Goal: Transaction & Acquisition: Purchase product/service

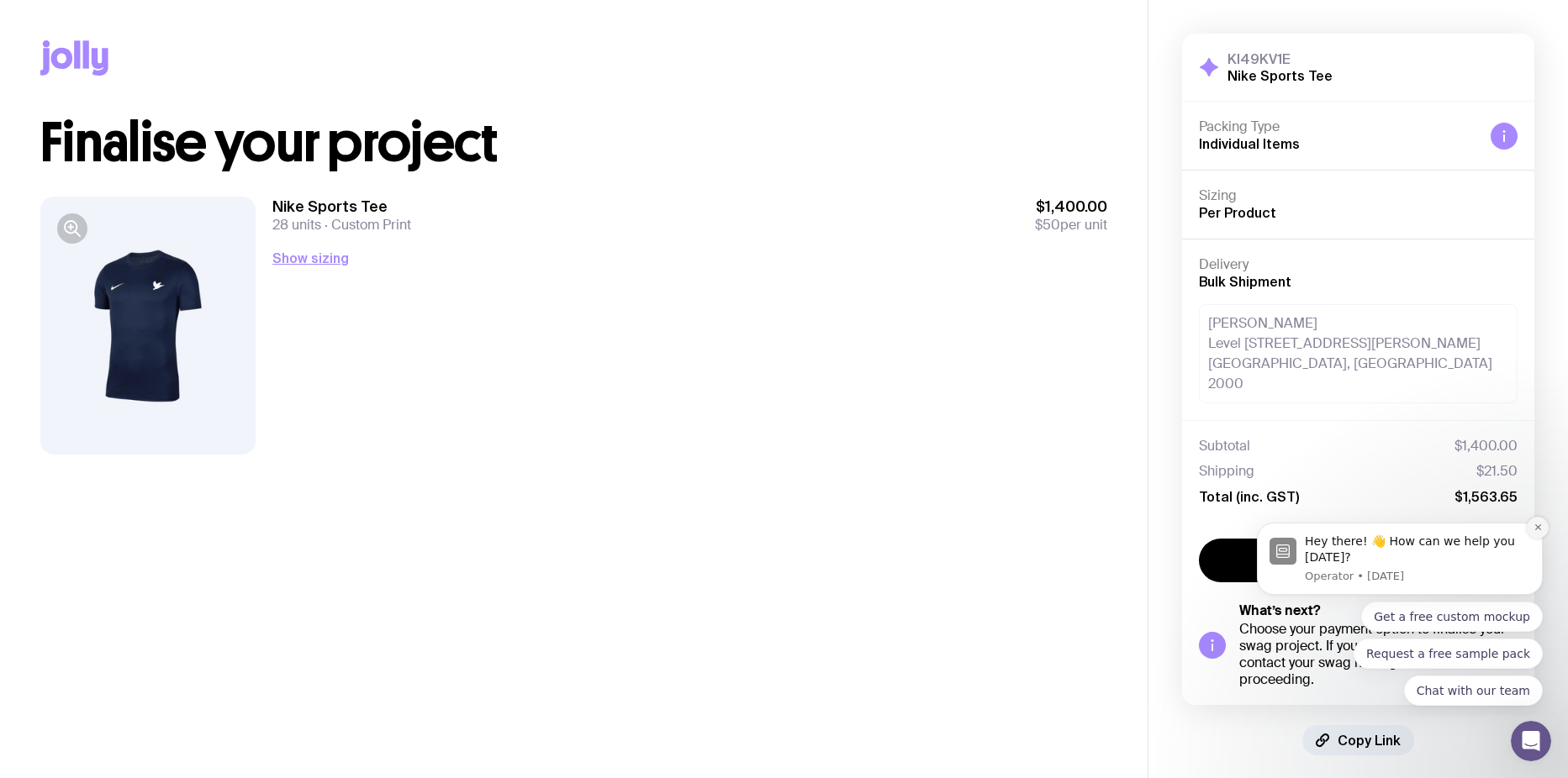
click at [1539, 532] on icon "Dismiss notification" at bounding box center [1538, 527] width 9 height 9
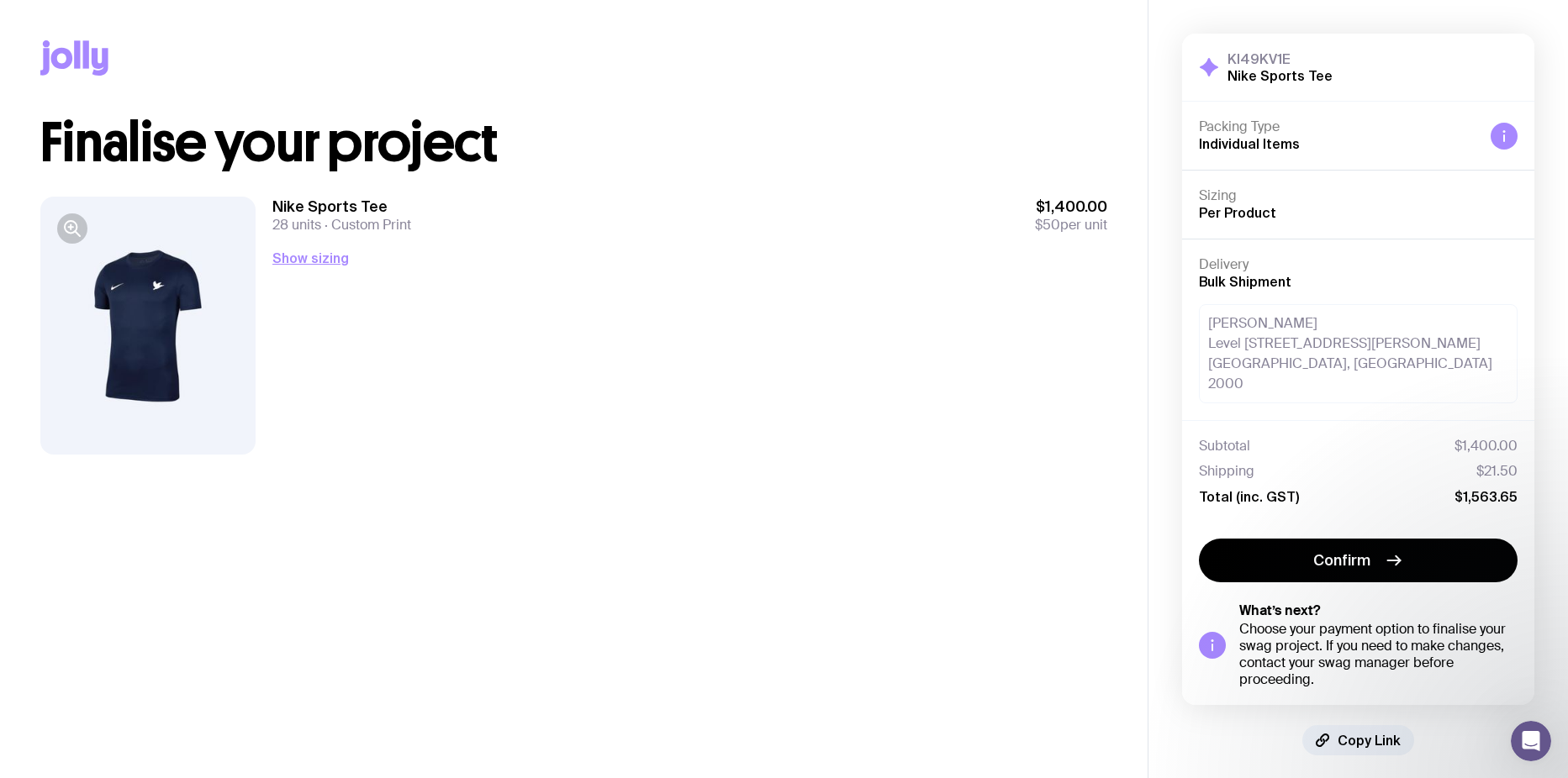
click at [980, 516] on main "Copy Link Finalise your project Nike Sports Tee 28 units Custom Print $1,400.00…" at bounding box center [574, 394] width 1148 height 789
click at [1363, 621] on div "Choose your payment option to finalise your swag project. If you need to make c…" at bounding box center [1378, 654] width 278 height 68
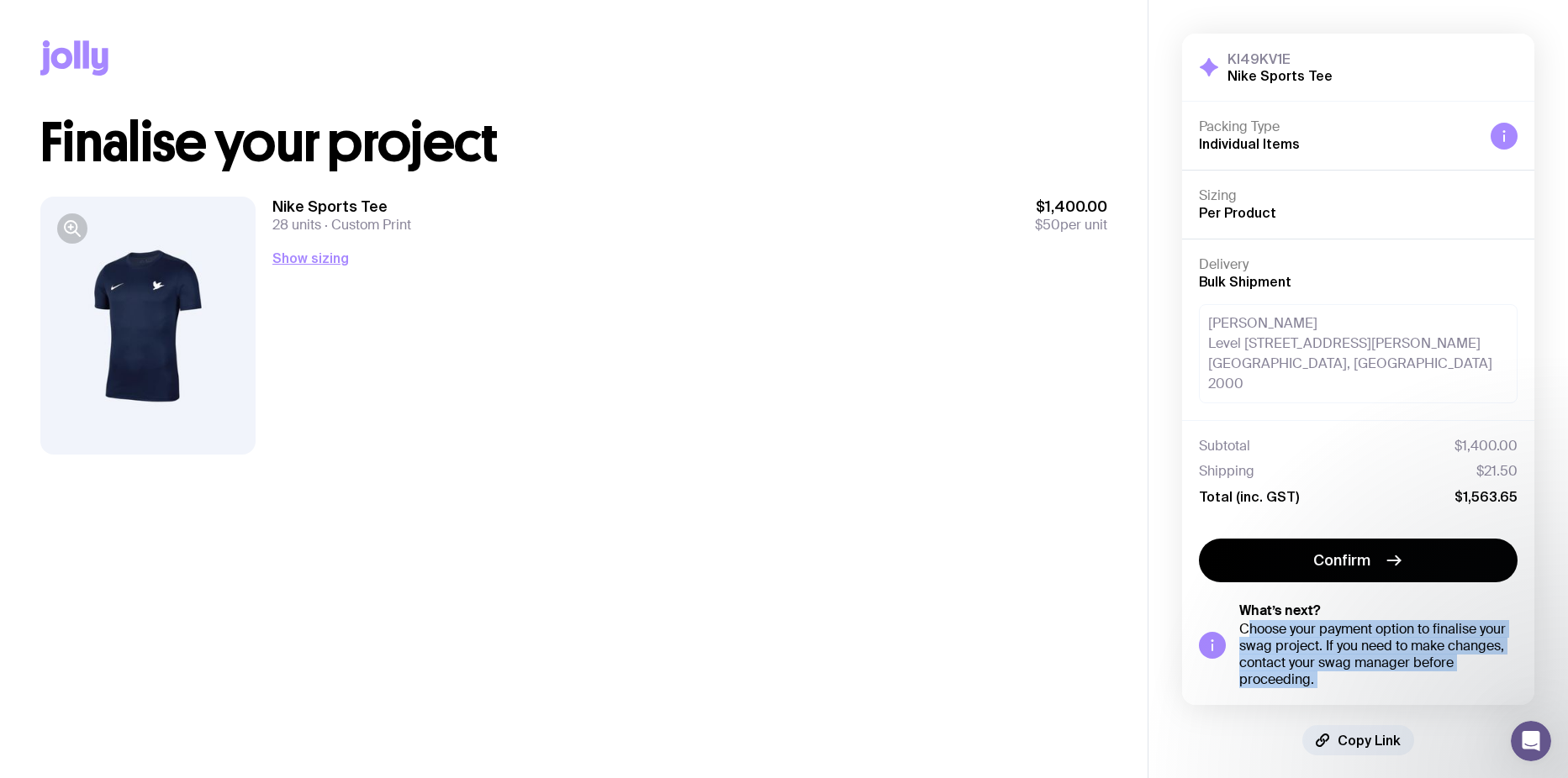
click at [1363, 621] on div "Choose your payment option to finalise your swag project. If you need to make c…" at bounding box center [1378, 654] width 278 height 68
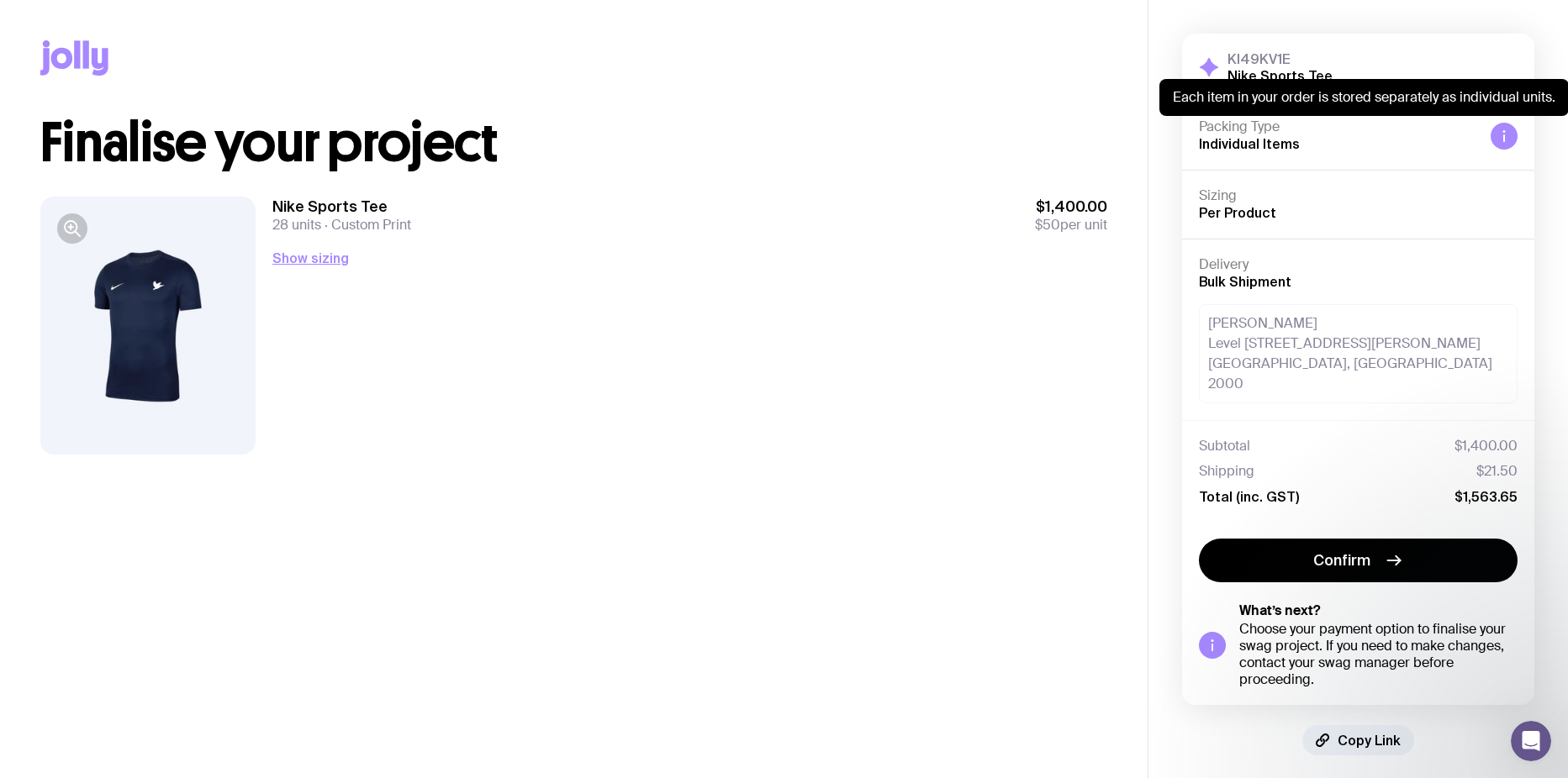
click at [1506, 137] on icon at bounding box center [1504, 136] width 14 height 14
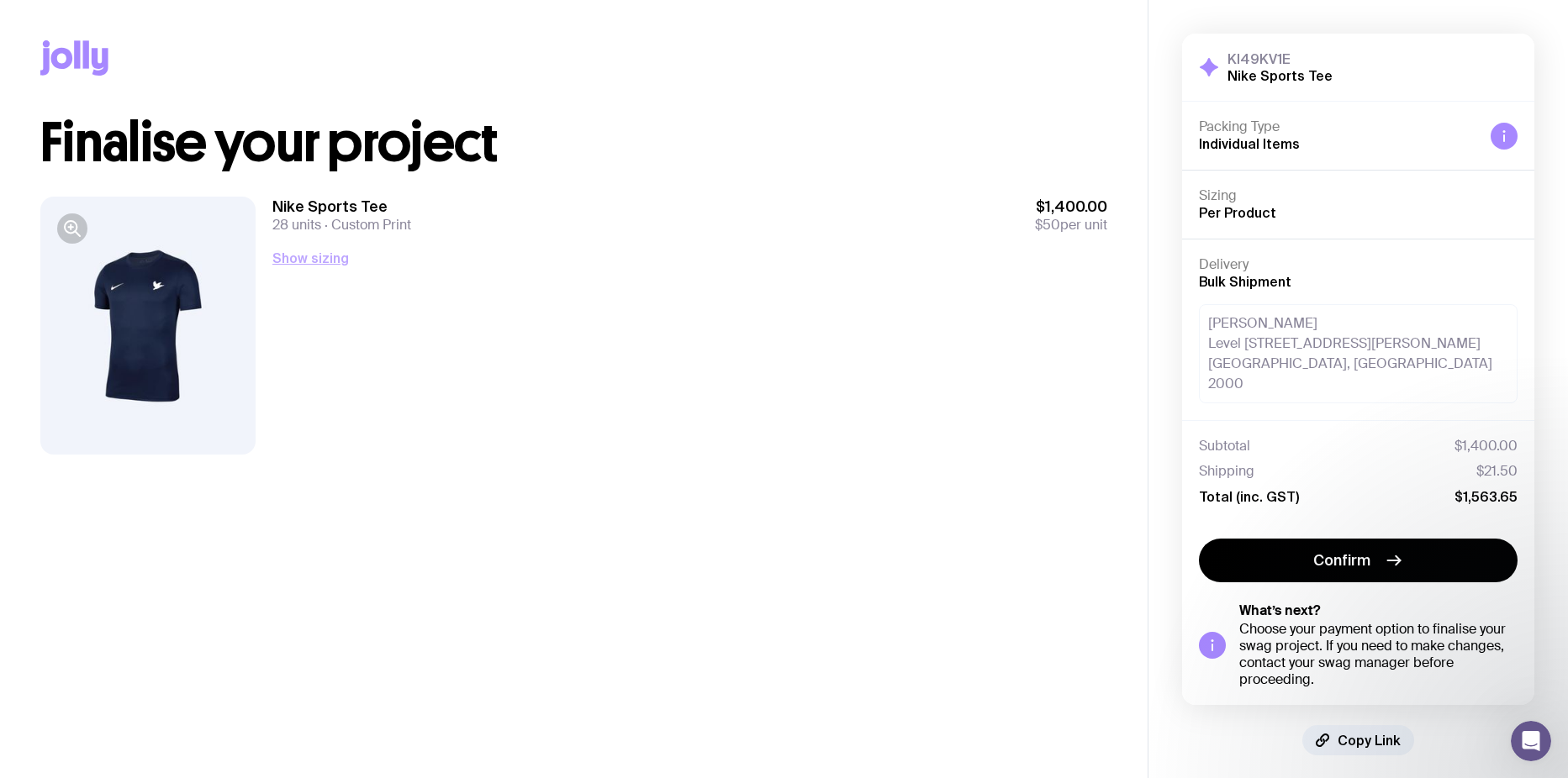
click at [340, 247] on div "Show sizing Men’s / Unisex Small 2 Medium 7 Large 7 X-Large 1 Women’s Small 4 M…" at bounding box center [689, 257] width 835 height 21
click at [328, 258] on button "Show sizing" at bounding box center [310, 258] width 76 height 21
click at [1071, 396] on div "Small 4 Medium 5 Large 2" at bounding box center [689, 408] width 835 height 25
click at [830, 645] on main "Copy Link Finalise your project Nike Sports Tee 28 units Custom Print $1,400.00…" at bounding box center [574, 394] width 1148 height 789
